Goal: Complete application form

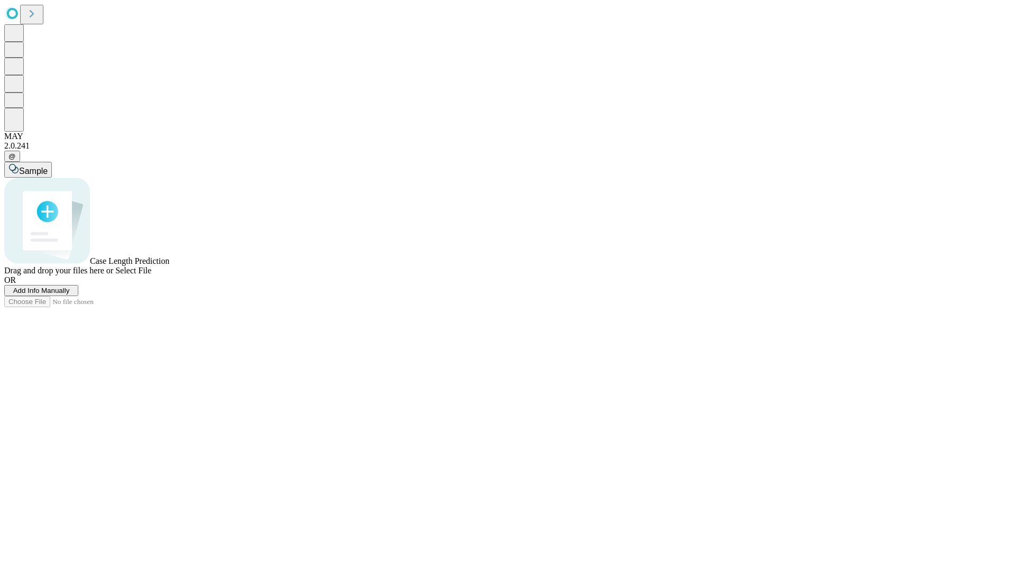
click at [70, 295] on span "Add Info Manually" at bounding box center [41, 291] width 57 height 8
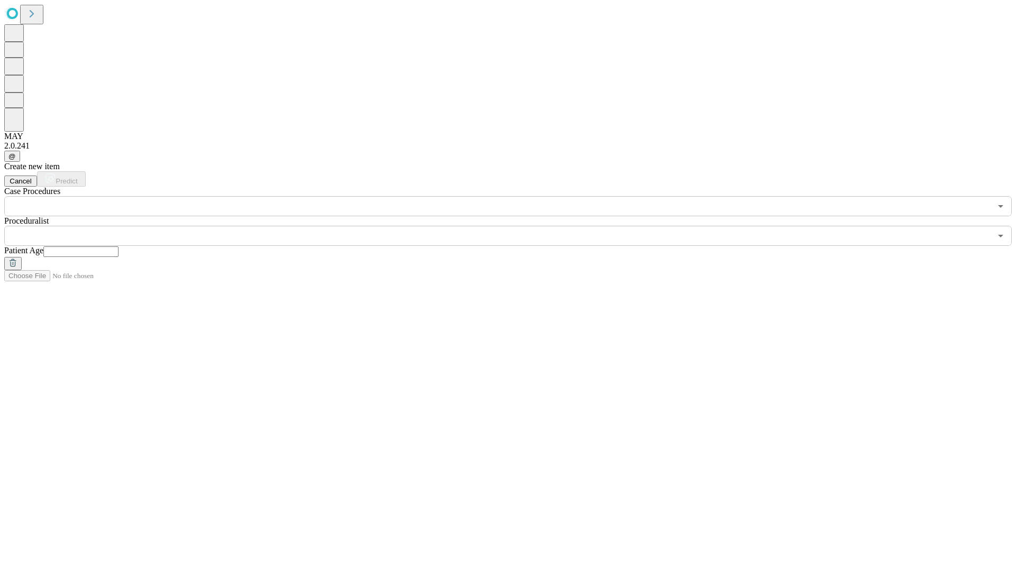
click at [118, 247] on input "text" at bounding box center [80, 252] width 75 height 11
type input "*"
click at [515, 226] on input "text" at bounding box center [497, 236] width 987 height 20
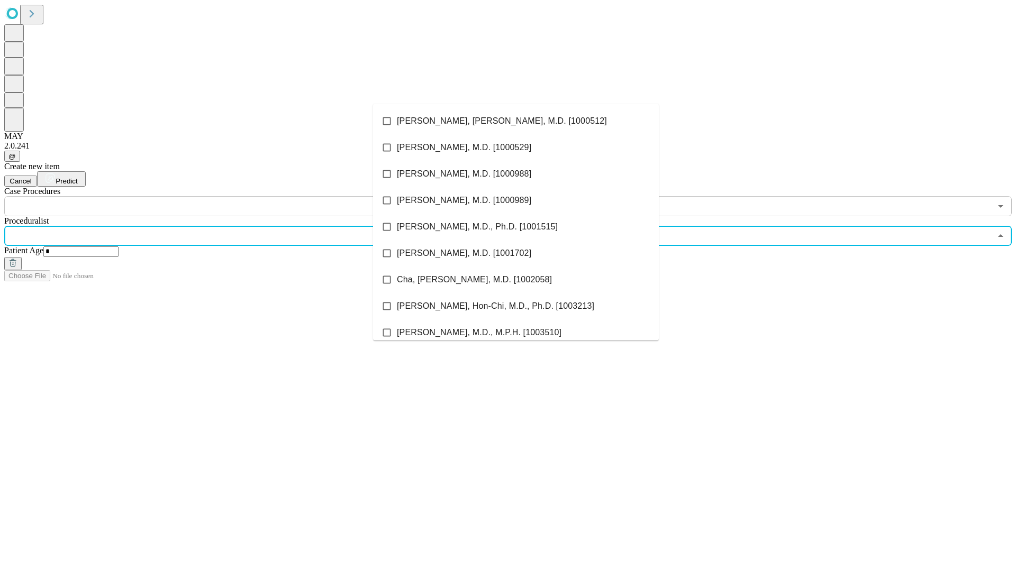
click at [516, 121] on li "[PERSON_NAME], [PERSON_NAME], M.D. [1000512]" at bounding box center [516, 121] width 286 height 26
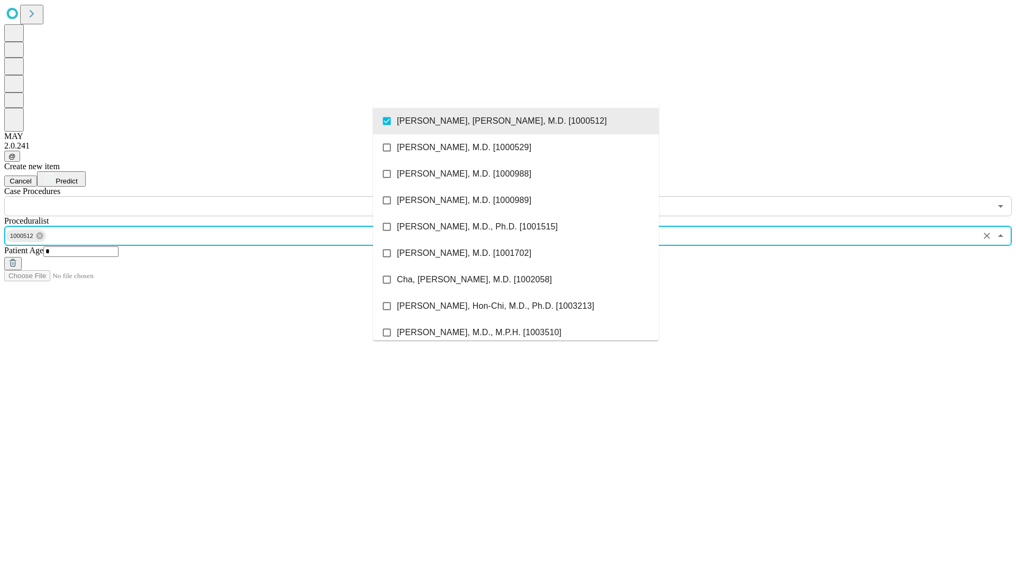
click at [222, 196] on input "text" at bounding box center [497, 206] width 987 height 20
